Goal: Obtain resource: Download file/media

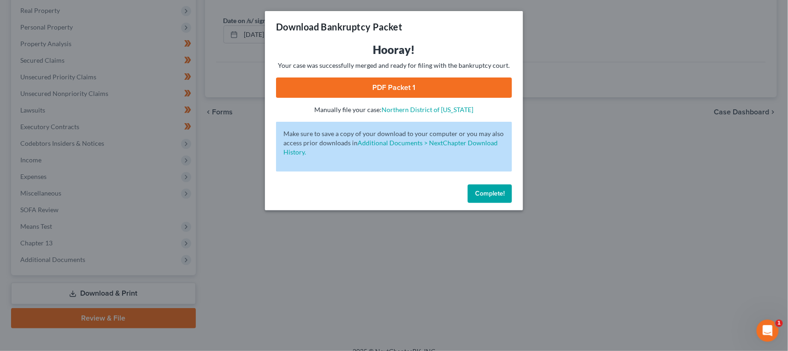
click at [502, 190] on span "Complete!" at bounding box center [489, 193] width 29 height 8
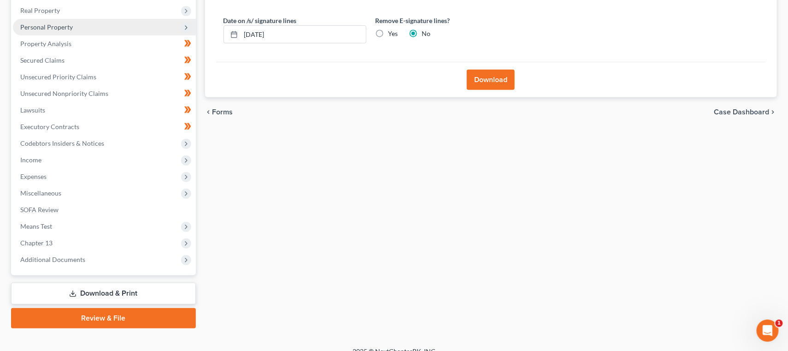
click at [44, 23] on span "Personal Property" at bounding box center [46, 27] width 53 height 8
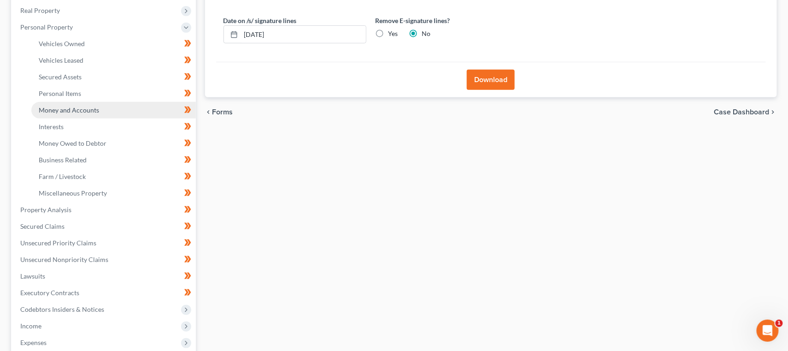
click at [53, 106] on span "Money and Accounts" at bounding box center [69, 110] width 60 height 8
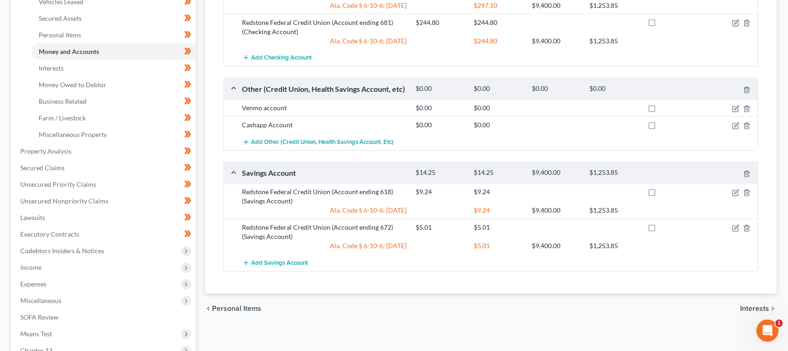
scroll to position [216, 0]
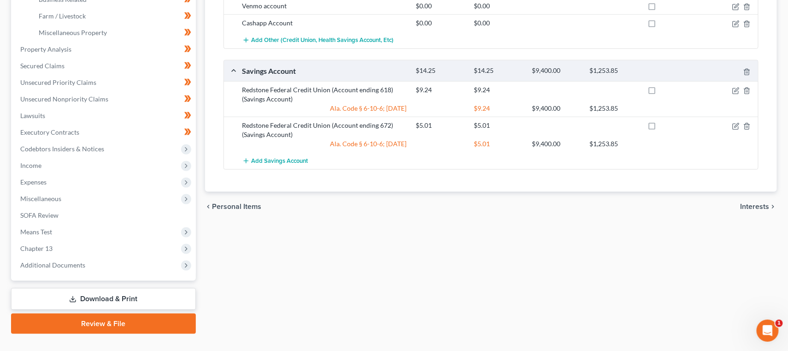
click at [140, 288] on link "Download & Print" at bounding box center [103, 299] width 185 height 22
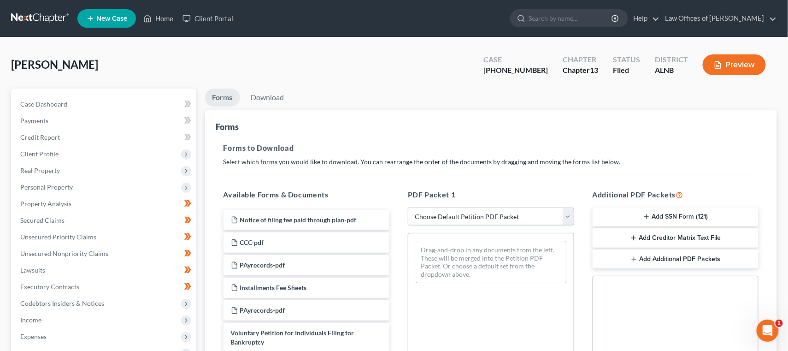
select select "2"
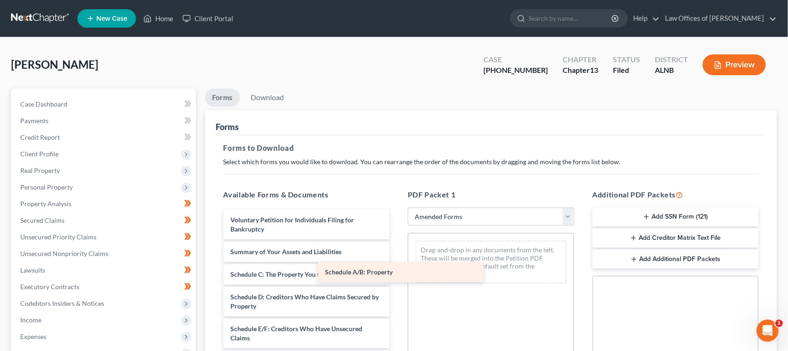
drag, startPoint x: 338, startPoint y: 270, endPoint x: 452, endPoint y: 272, distance: 113.8
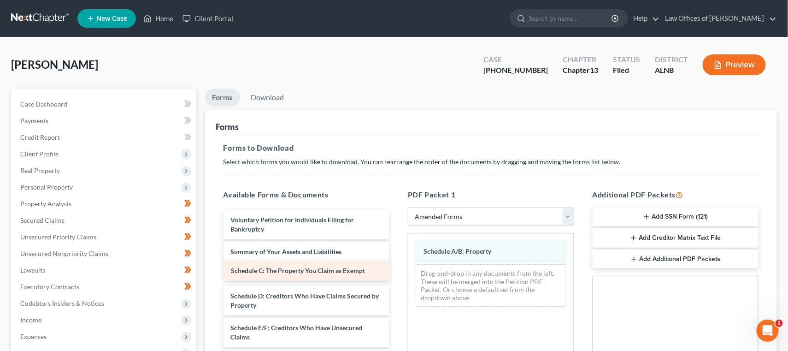
drag, startPoint x: 352, startPoint y: 268, endPoint x: 474, endPoint y: 285, distance: 123.7
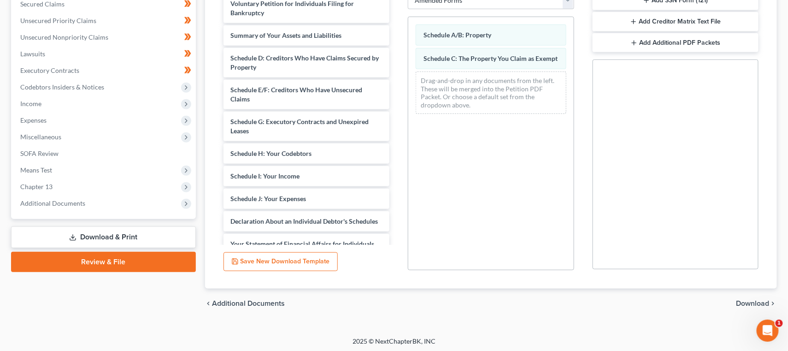
click at [751, 300] on span "Download" at bounding box center [752, 303] width 33 height 7
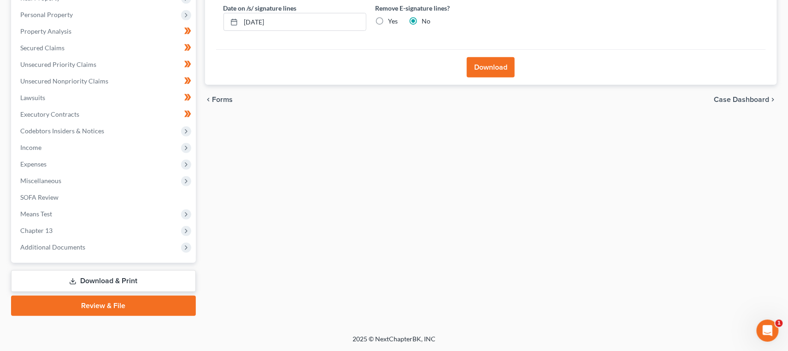
scroll to position [160, 0]
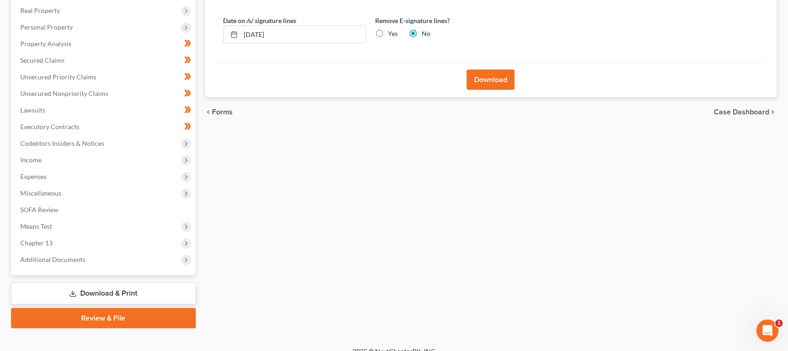
click at [483, 70] on button "Download" at bounding box center [491, 80] width 48 height 20
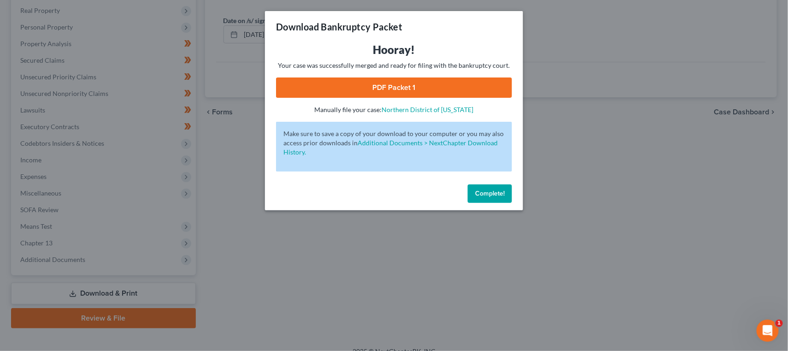
click at [415, 90] on link "PDF Packet 1" at bounding box center [394, 87] width 236 height 20
click at [494, 191] on span "Complete!" at bounding box center [489, 193] width 29 height 8
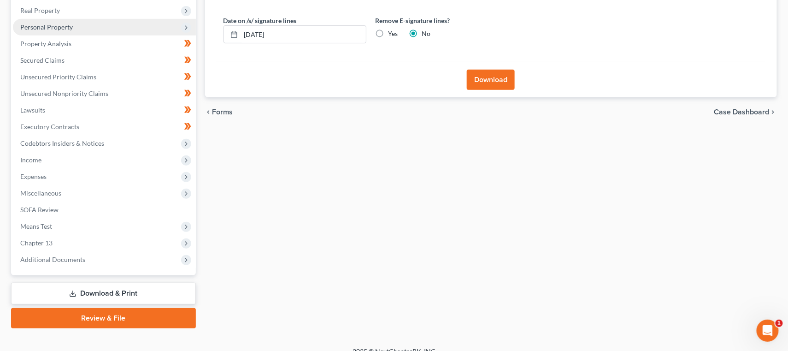
click at [53, 24] on span "Personal Property" at bounding box center [46, 27] width 53 height 8
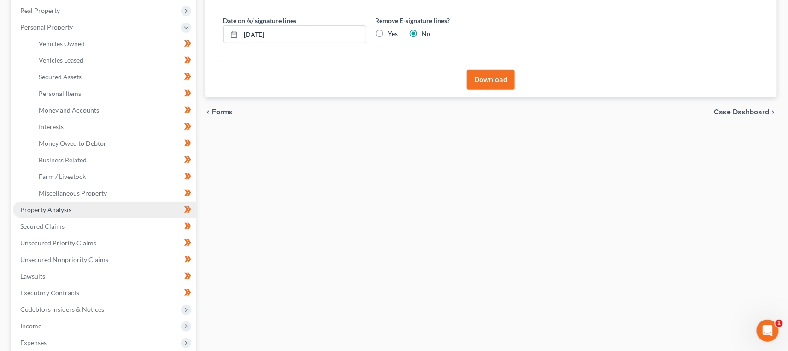
click at [50, 206] on span "Property Analysis" at bounding box center [45, 210] width 51 height 8
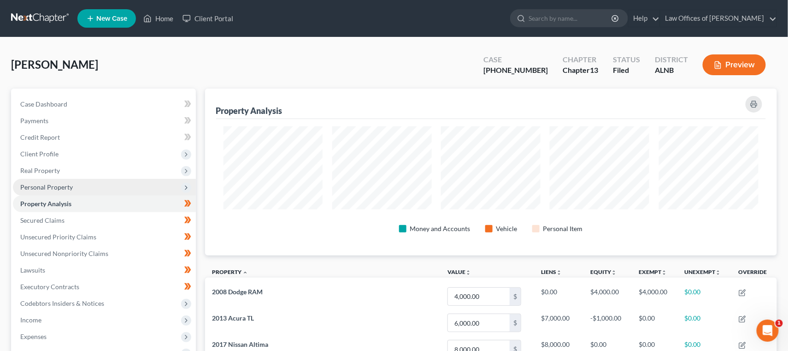
click at [53, 183] on span "Personal Property" at bounding box center [46, 187] width 53 height 8
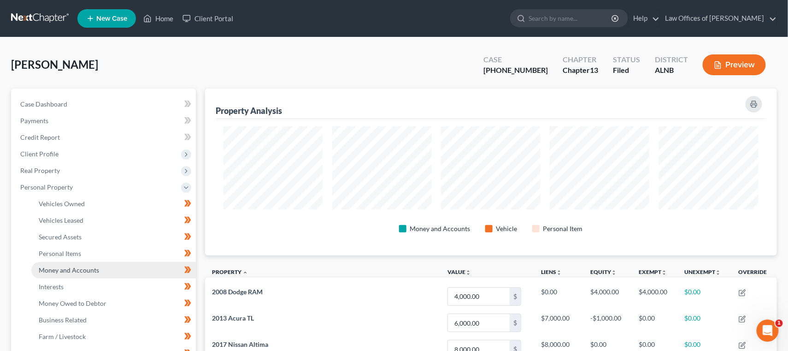
click at [59, 266] on span "Money and Accounts" at bounding box center [69, 270] width 60 height 8
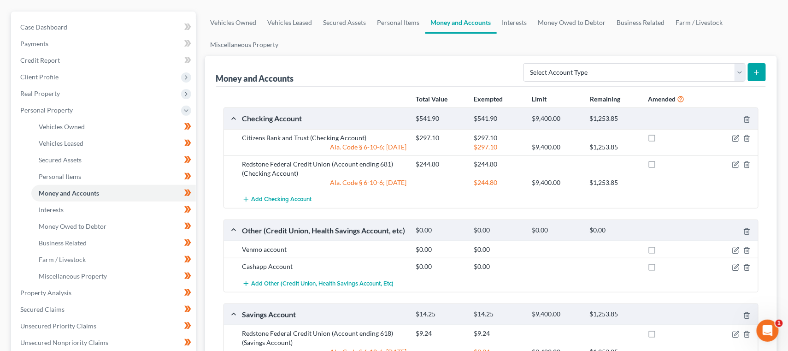
scroll to position [78, 0]
click at [733, 247] on icon "button" at bounding box center [736, 250] width 6 height 6
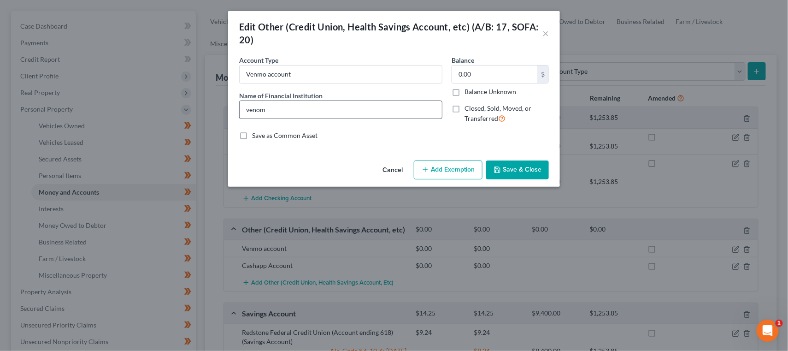
click at [280, 109] on input "venom" at bounding box center [341, 110] width 202 height 18
type input "C"
type input "Venom"
drag, startPoint x: 280, startPoint y: 109, endPoint x: 512, endPoint y: 164, distance: 238.2
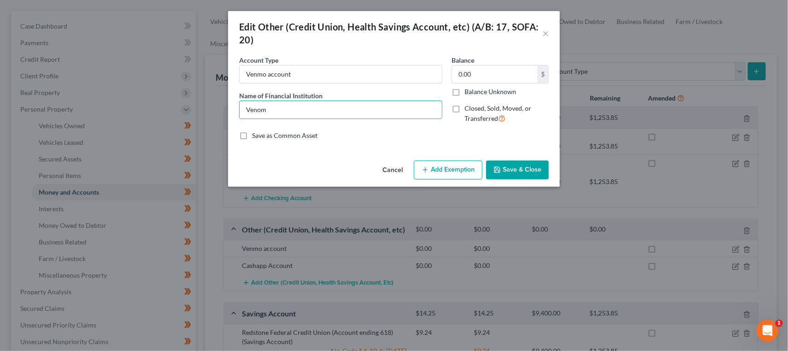
click at [512, 164] on button "Save & Close" at bounding box center [517, 169] width 63 height 19
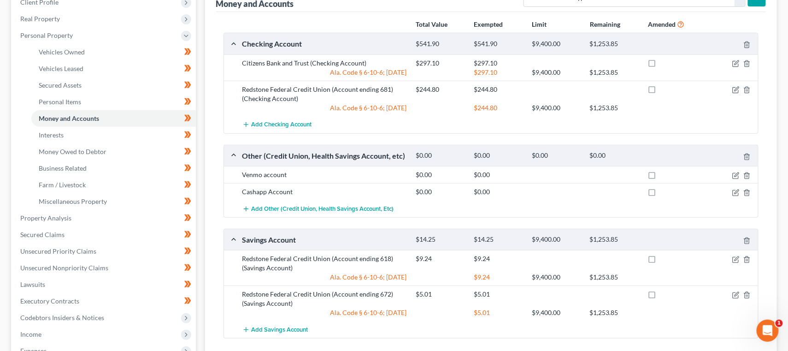
scroll to position [151, 0]
click at [738, 173] on icon "button" at bounding box center [735, 175] width 7 height 7
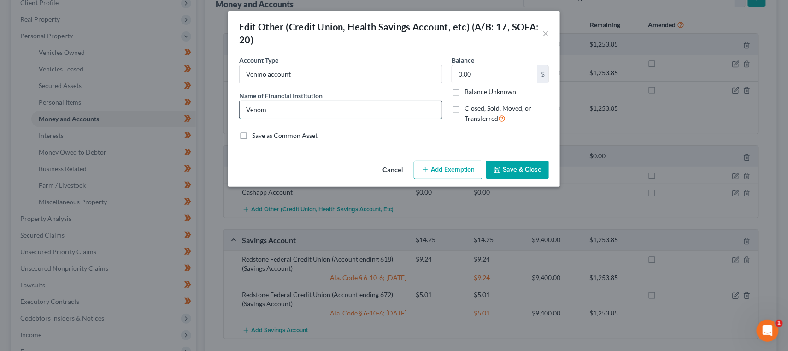
click at [265, 106] on input "Venom" at bounding box center [341, 110] width 202 height 18
click at [338, 102] on input "Venmo" at bounding box center [341, 110] width 202 height 18
type input "Venmo"
click at [519, 165] on button "Save & Close" at bounding box center [517, 169] width 63 height 19
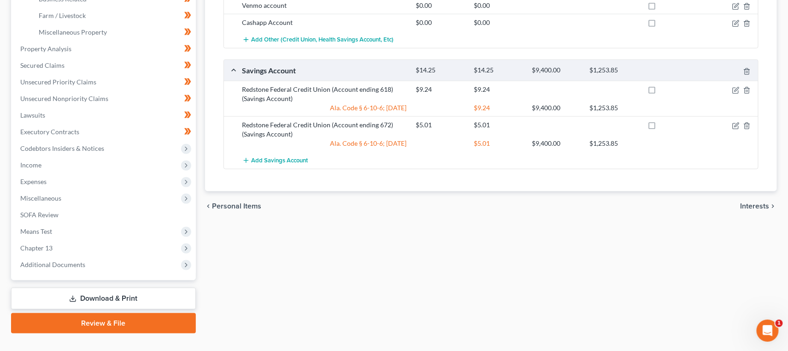
scroll to position [320, 0]
click at [66, 257] on span "Additional Documents" at bounding box center [104, 265] width 183 height 17
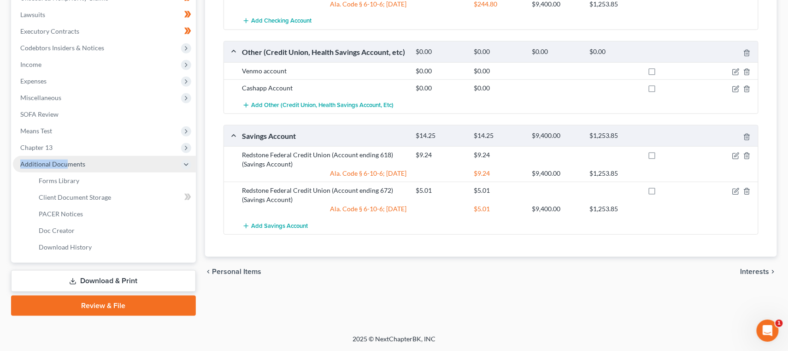
scroll to position [240, 0]
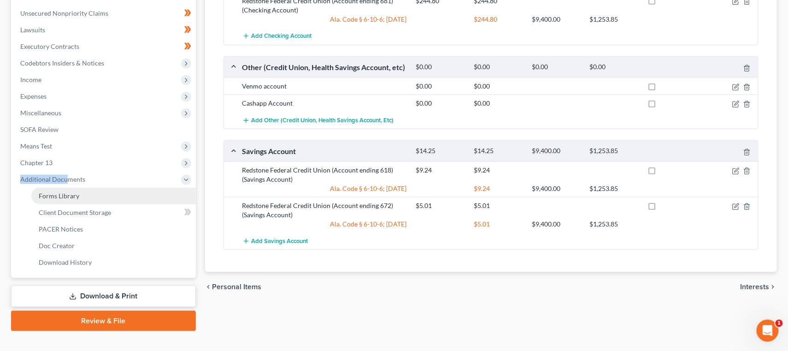
click at [72, 192] on span "Forms Library" at bounding box center [59, 196] width 41 height 8
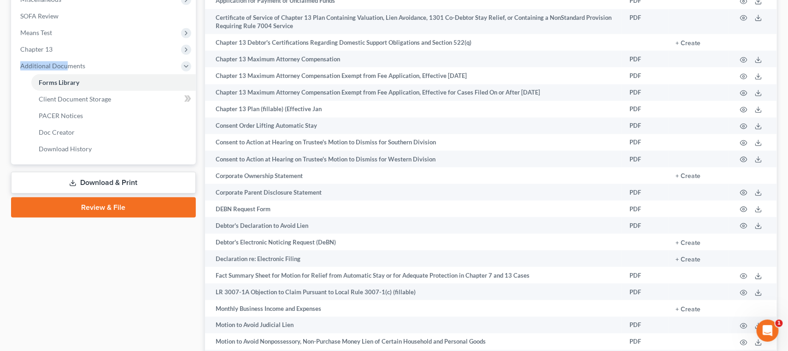
scroll to position [321, 0]
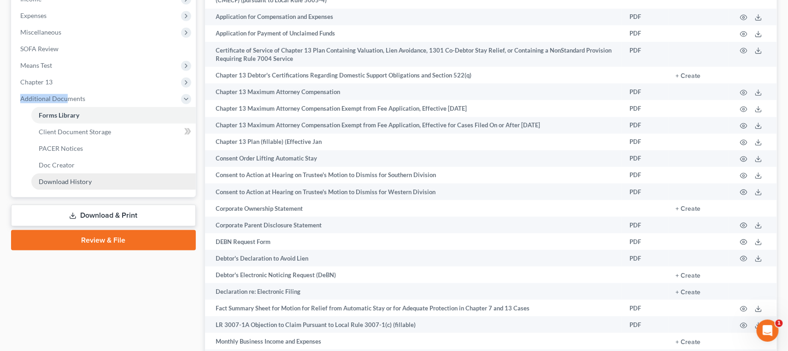
click at [55, 177] on span "Download History" at bounding box center [65, 181] width 53 height 8
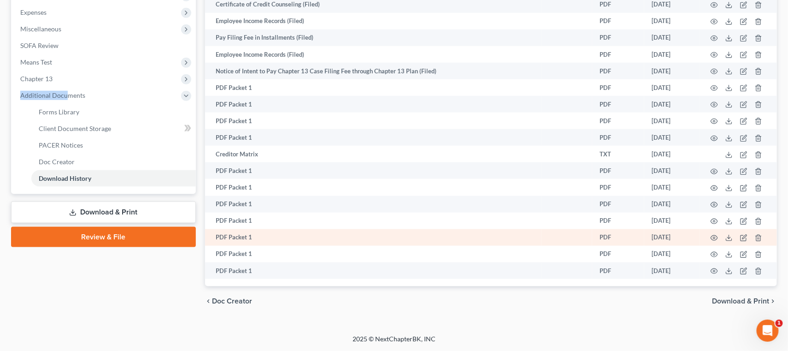
scroll to position [323, 0]
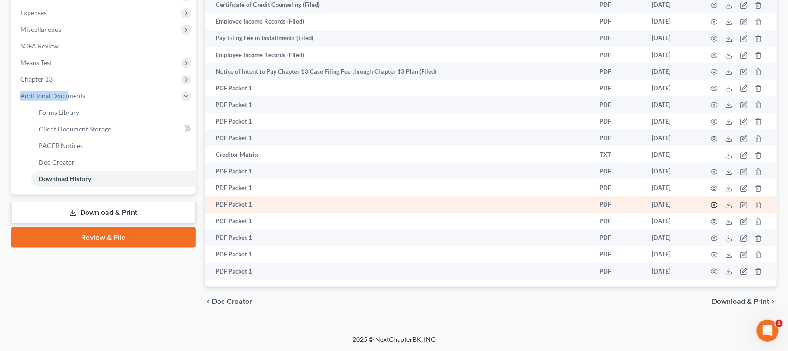
click at [714, 205] on icon "button" at bounding box center [714, 204] width 7 height 7
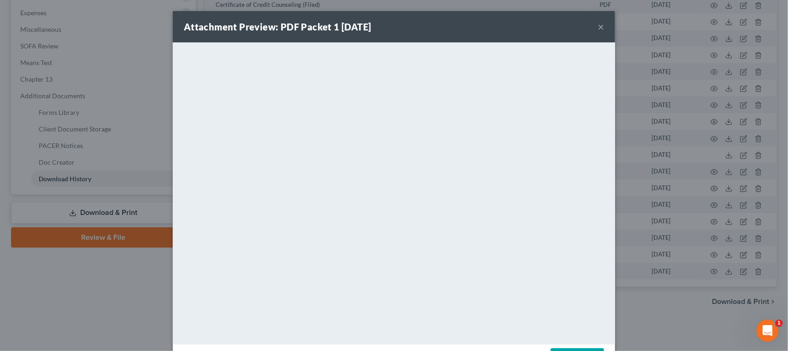
click at [714, 205] on div "Attachment Preview: PDF Packet 1 [DATE] × <object ng-attr-data='[URL][DOMAIN_NA…" at bounding box center [394, 175] width 788 height 351
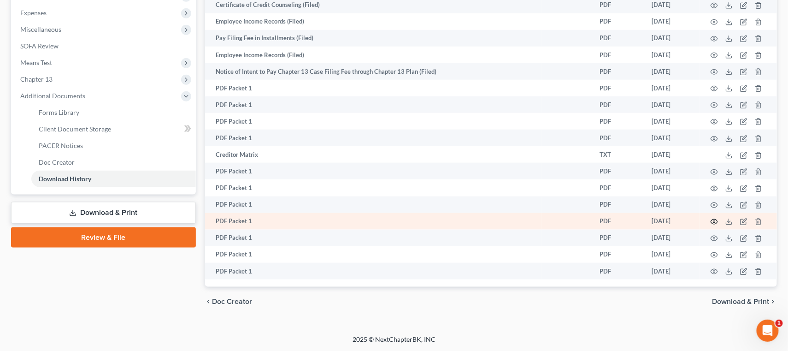
click at [713, 219] on icon "button" at bounding box center [714, 221] width 7 height 7
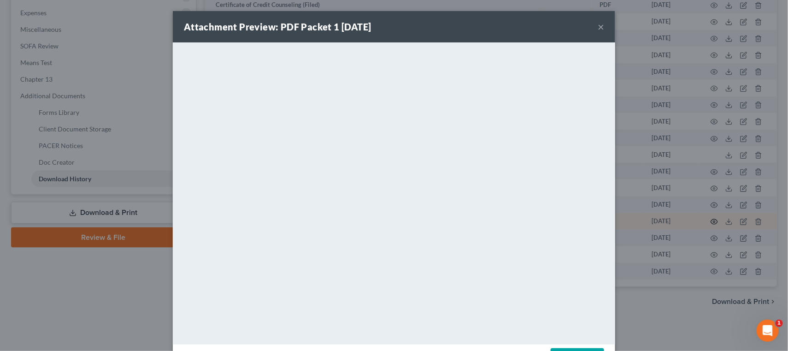
click at [713, 219] on div "Attachment Preview: PDF Packet 1 [DATE] × <object ng-attr-data='[URL][DOMAIN_NA…" at bounding box center [394, 175] width 788 height 351
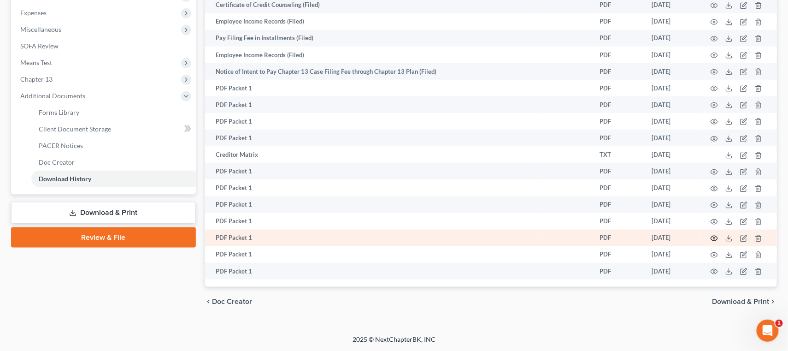
click at [713, 240] on icon "button" at bounding box center [714, 238] width 7 height 7
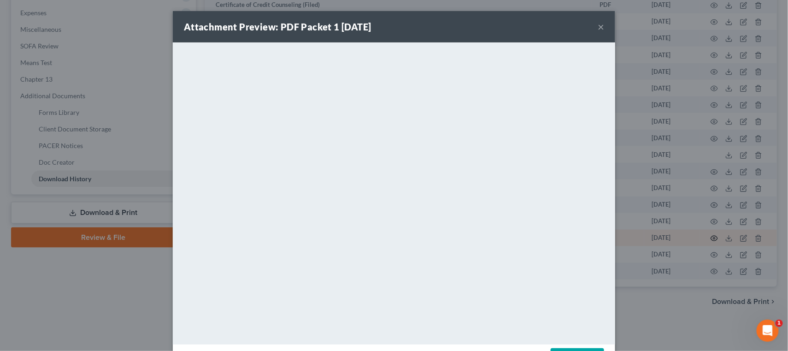
click at [713, 240] on div "Attachment Preview: PDF Packet 1 [DATE] × <object ng-attr-data='[URL][DOMAIN_NA…" at bounding box center [394, 175] width 788 height 351
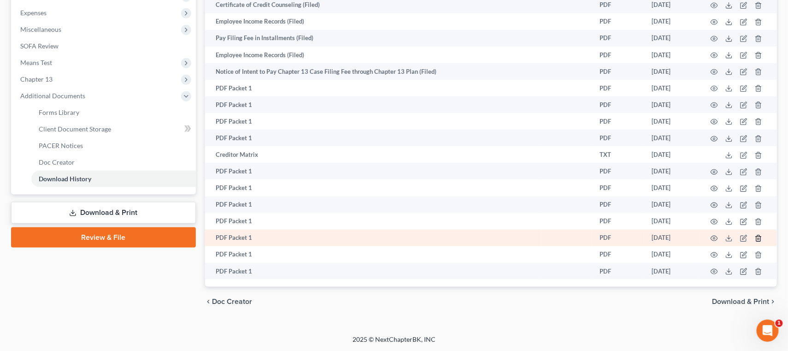
click at [756, 239] on icon "button" at bounding box center [758, 238] width 7 height 7
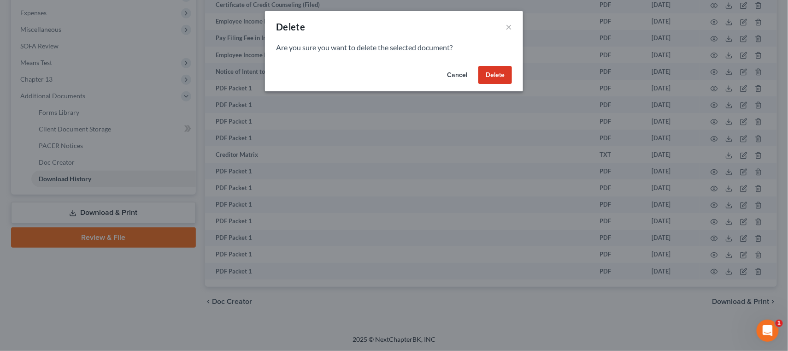
click at [505, 77] on button "Delete" at bounding box center [495, 75] width 34 height 18
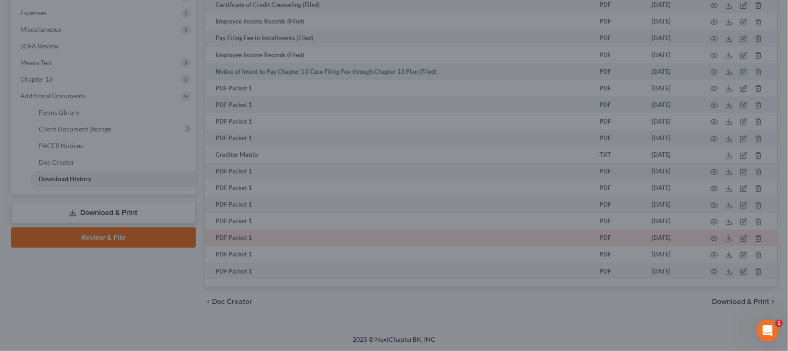
scroll to position [307, 0]
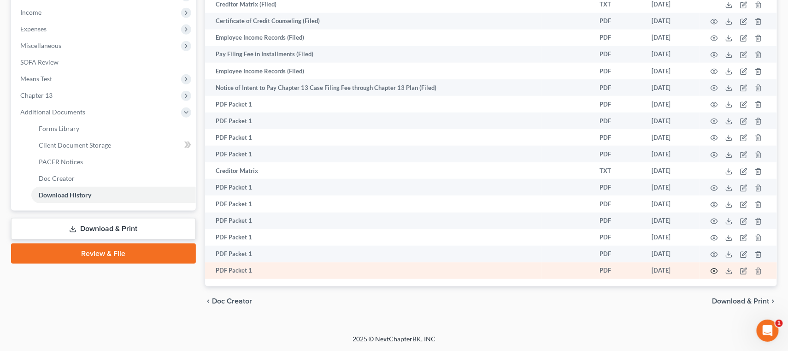
click at [714, 271] on circle "button" at bounding box center [714, 271] width 2 height 2
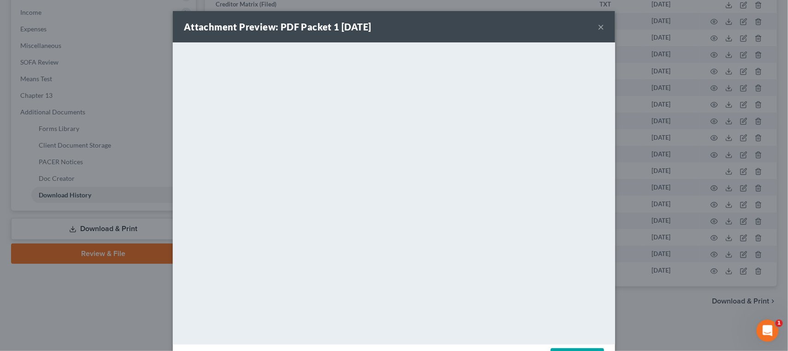
click at [601, 26] on button "×" at bounding box center [601, 26] width 6 height 11
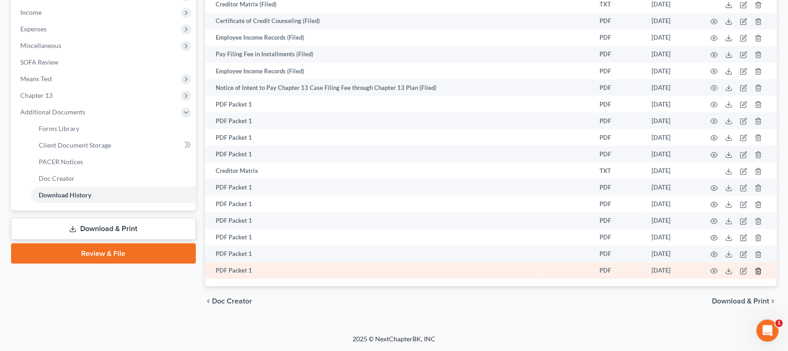
click at [757, 271] on icon "button" at bounding box center [758, 270] width 7 height 7
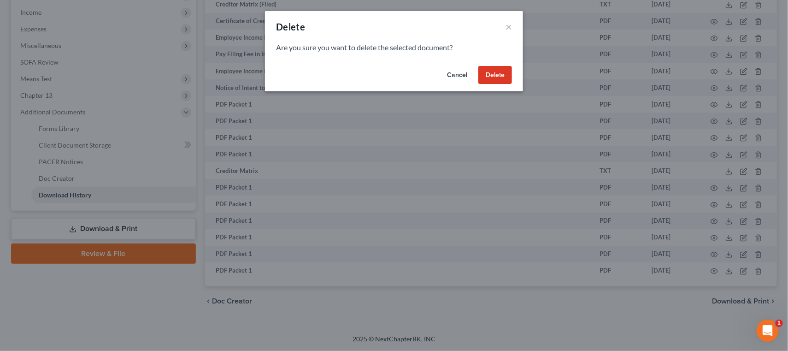
click at [504, 79] on button "Delete" at bounding box center [495, 75] width 34 height 18
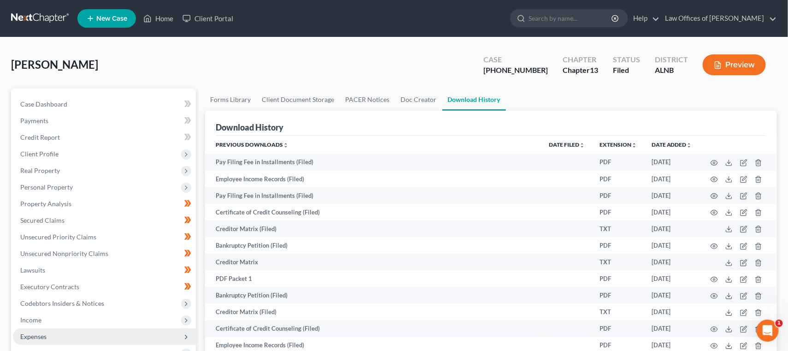
scroll to position [0, 0]
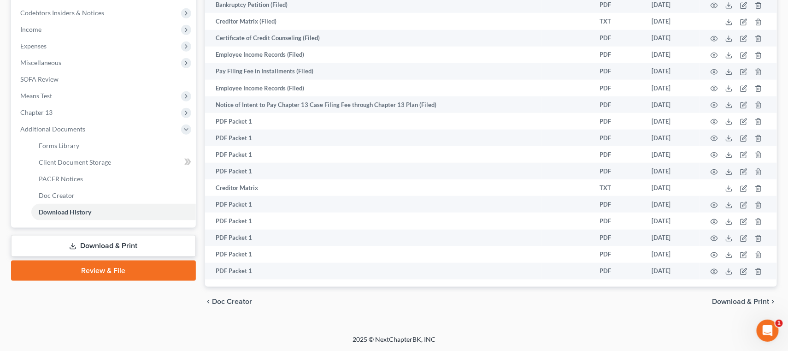
click at [143, 235] on link "Download & Print" at bounding box center [103, 246] width 185 height 22
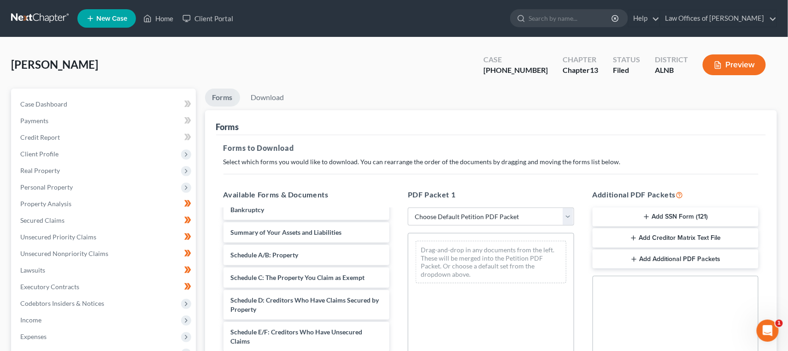
scroll to position [144, 0]
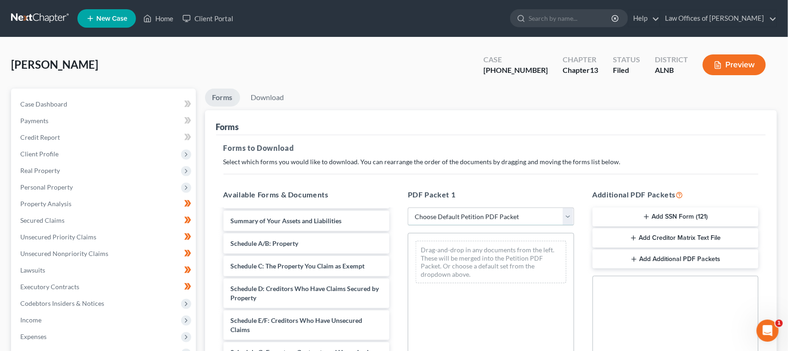
select select "2"
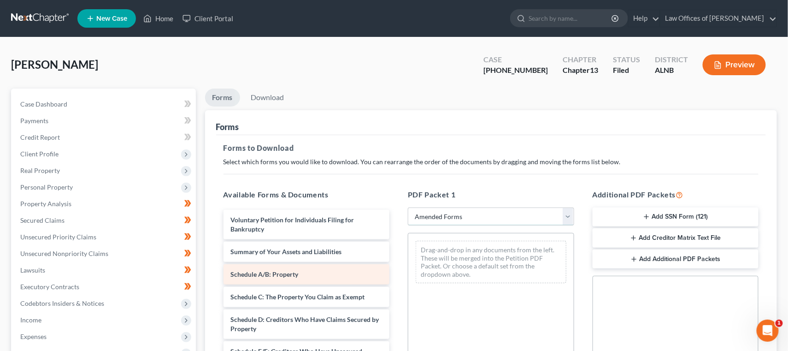
scroll to position [0, 0]
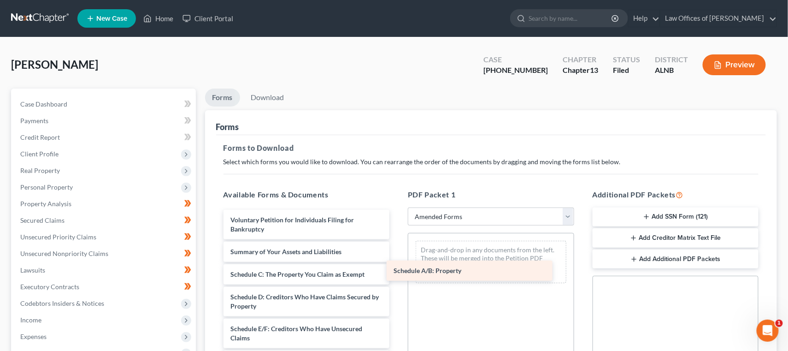
drag, startPoint x: 296, startPoint y: 269, endPoint x: 460, endPoint y: 269, distance: 164.0
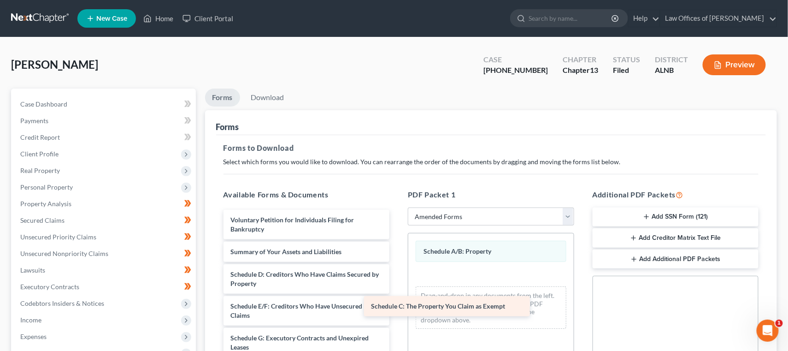
drag, startPoint x: 337, startPoint y: 260, endPoint x: 480, endPoint y: 294, distance: 147.4
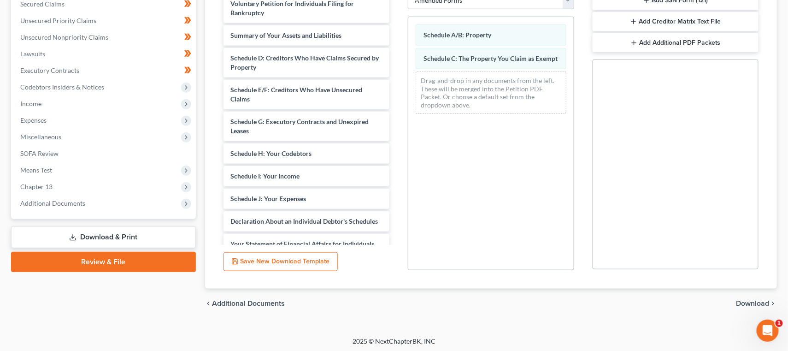
click at [750, 302] on span "Download" at bounding box center [752, 303] width 33 height 7
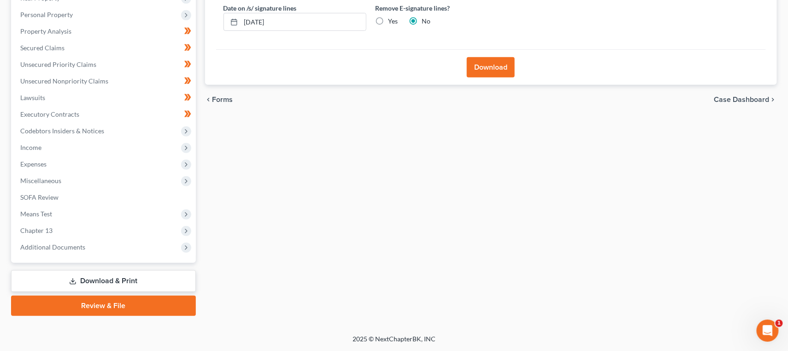
scroll to position [160, 0]
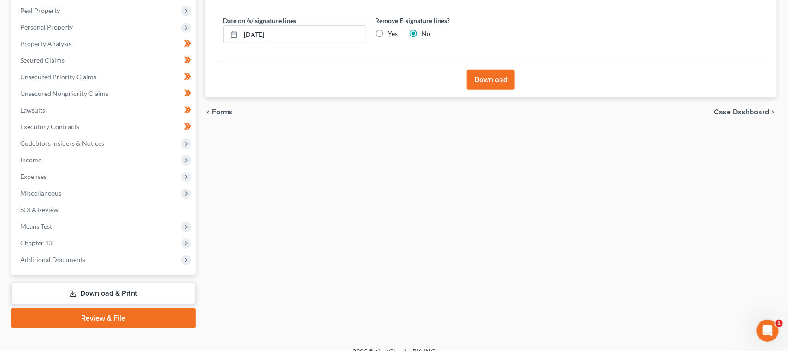
click at [488, 75] on button "Download" at bounding box center [491, 80] width 48 height 20
